Goal: Find specific page/section: Find specific page/section

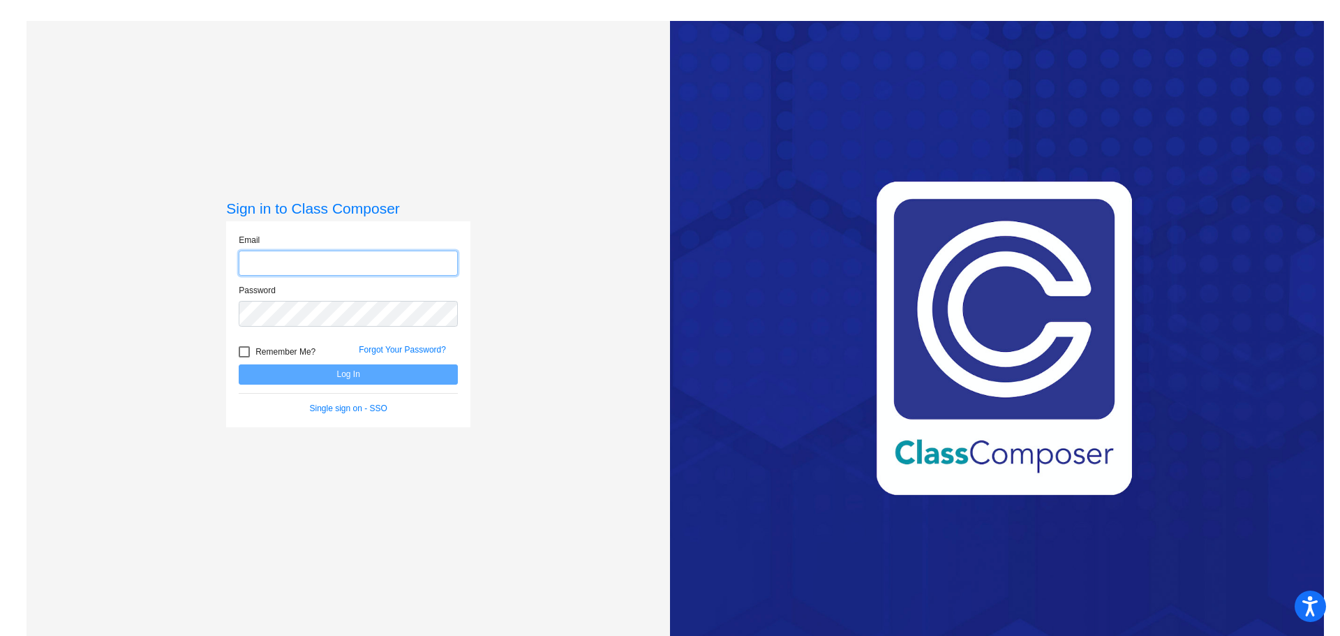
type input "[PERSON_NAME][EMAIL_ADDRESS][DOMAIN_NAME]"
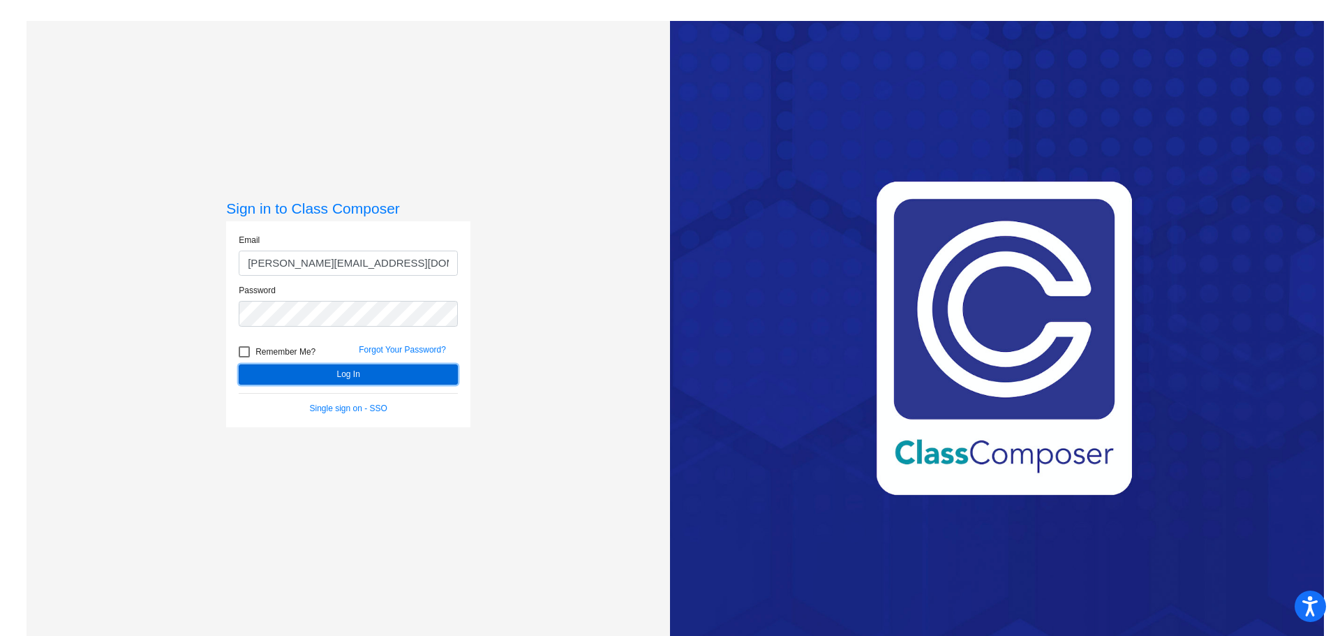
click at [306, 376] on button "Log In" at bounding box center [348, 374] width 219 height 20
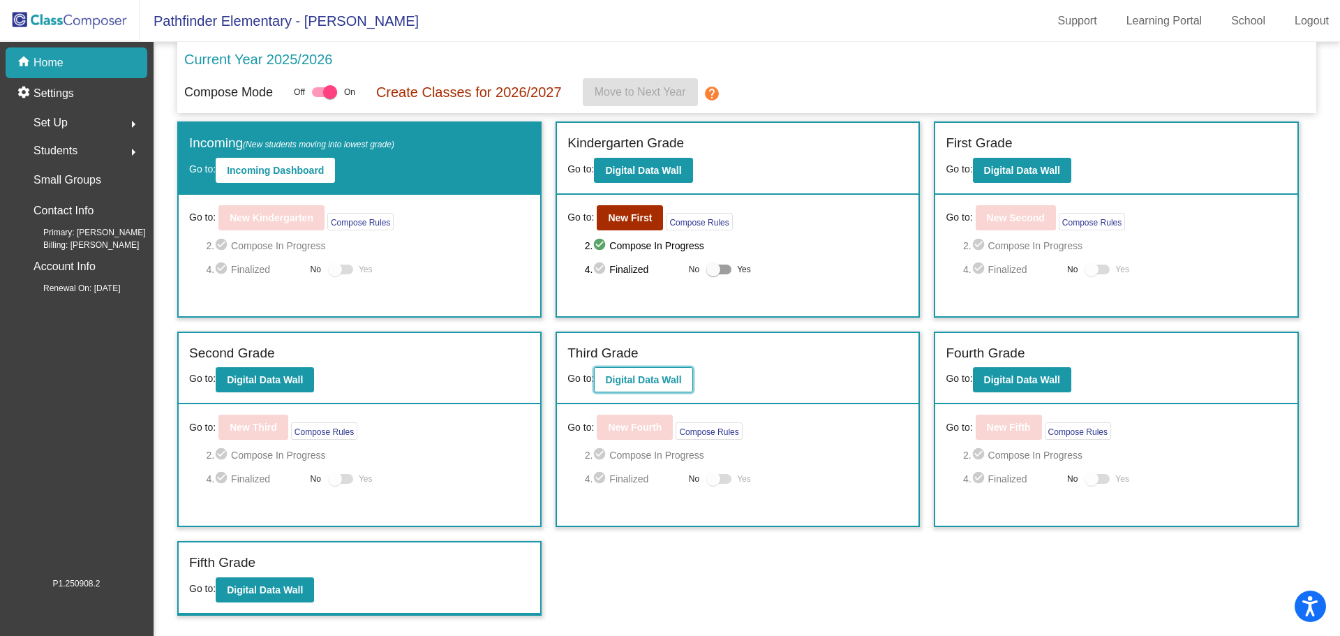
click at [662, 373] on button "Digital Data Wall" at bounding box center [643, 379] width 98 height 25
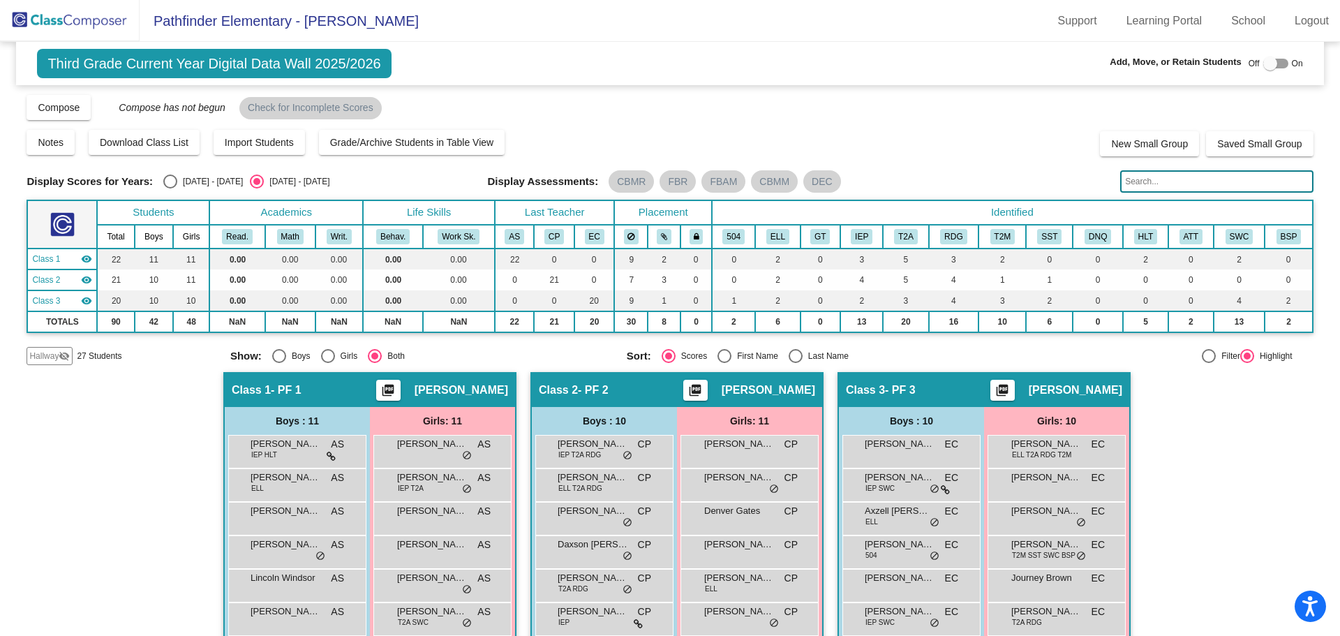
click at [131, 61] on span "Third Grade Current Year Digital Data Wall 2025/2026" at bounding box center [214, 63] width 354 height 29
click at [54, 24] on img at bounding box center [70, 20] width 140 height 41
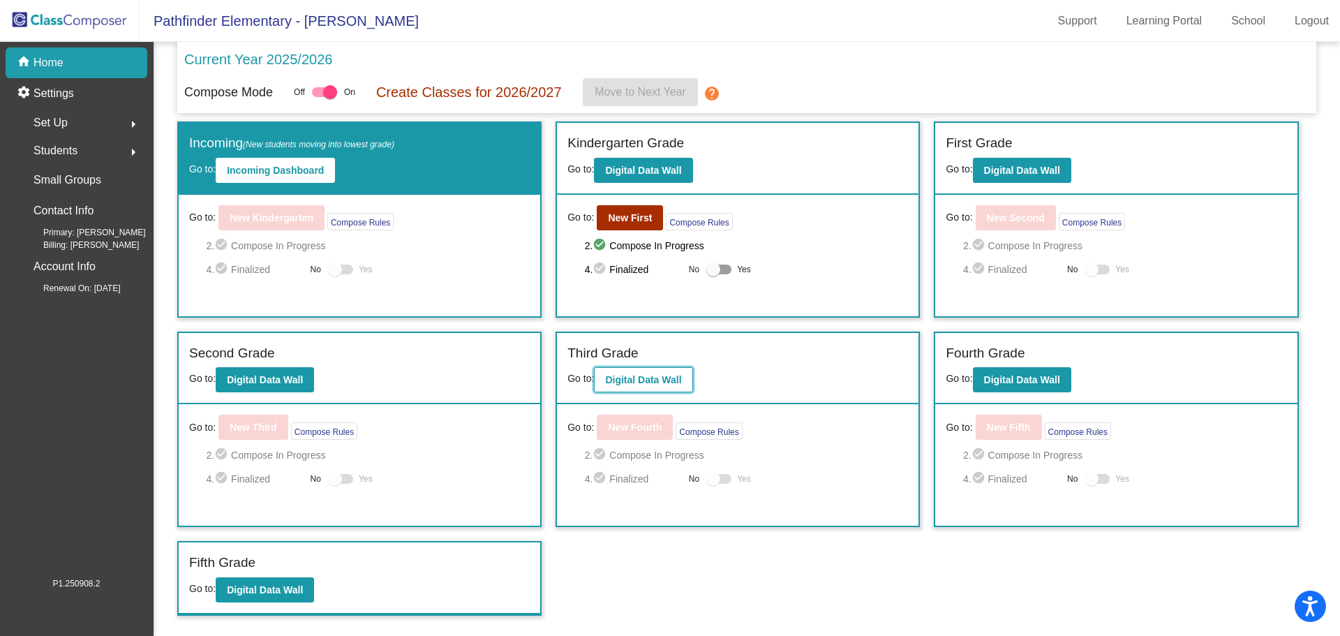
click at [647, 379] on b "Digital Data Wall" at bounding box center [643, 379] width 76 height 11
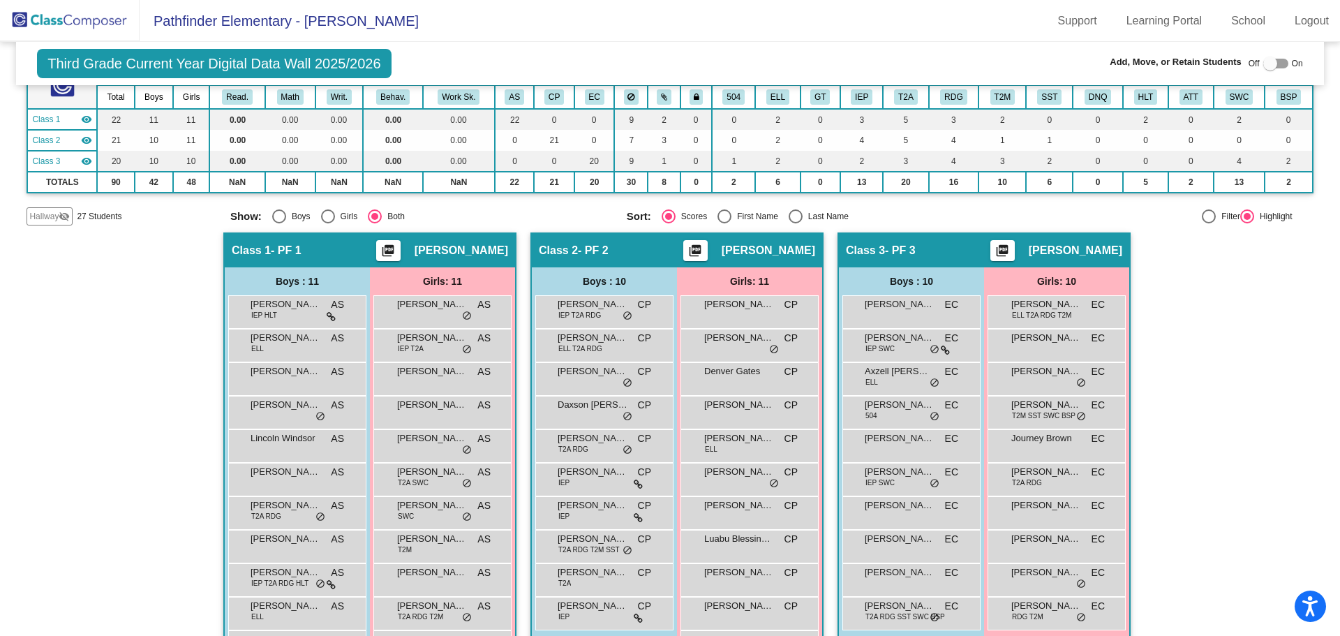
scroll to position [190, 0]
